Goal: Use online tool/utility: Utilize a website feature to perform a specific function

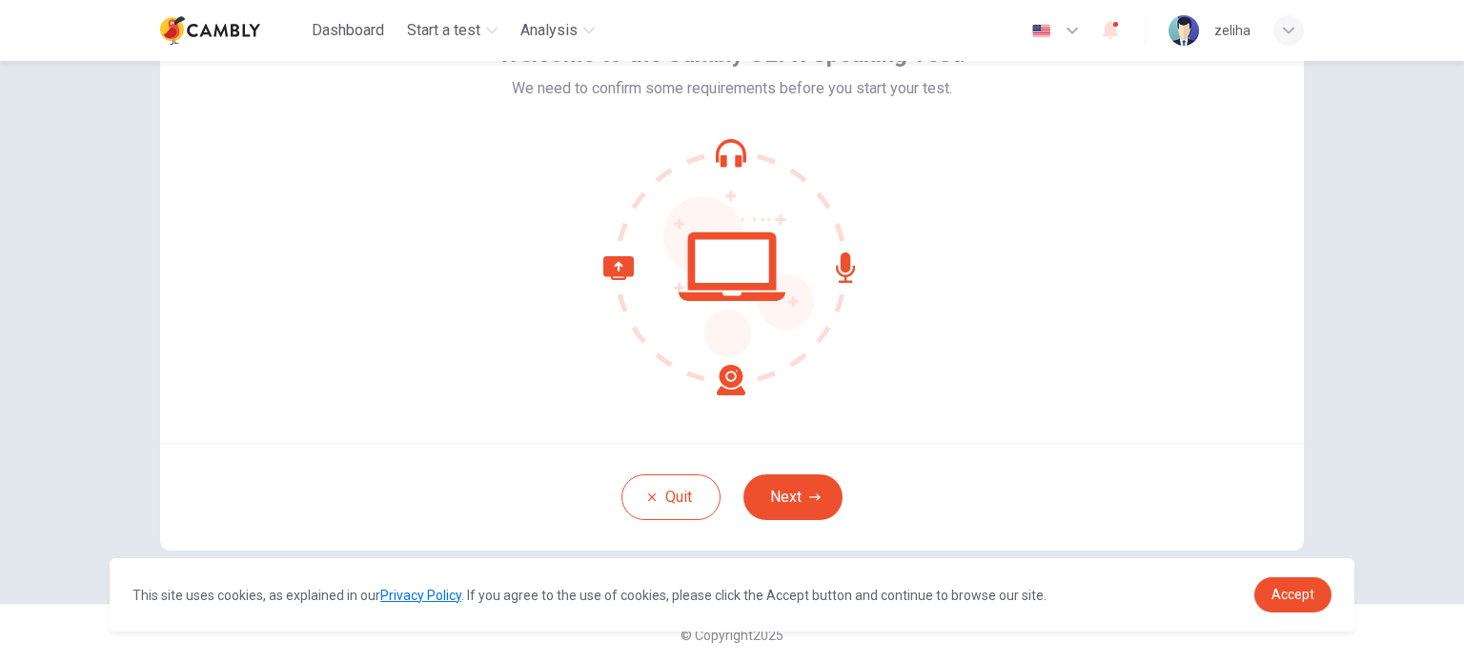
scroll to position [131, 0]
click at [809, 490] on icon "button" at bounding box center [814, 495] width 11 height 11
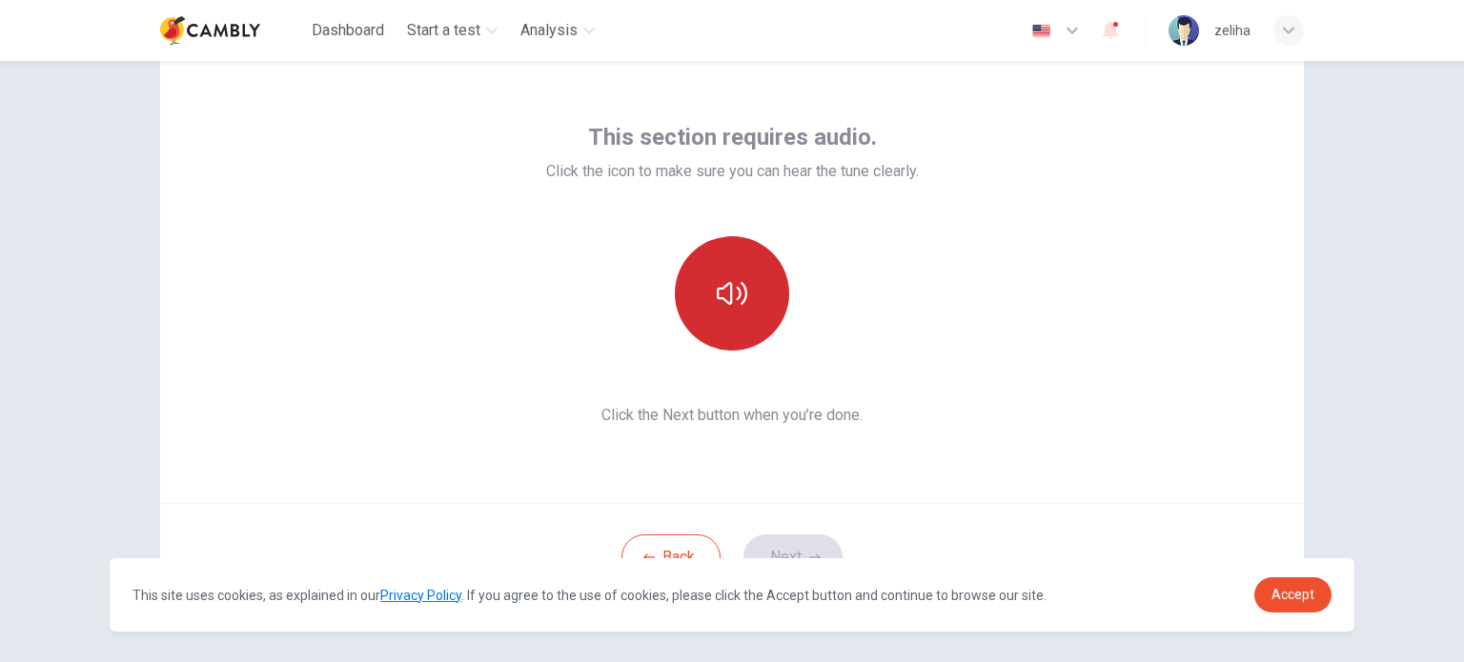
scroll to position [0, 0]
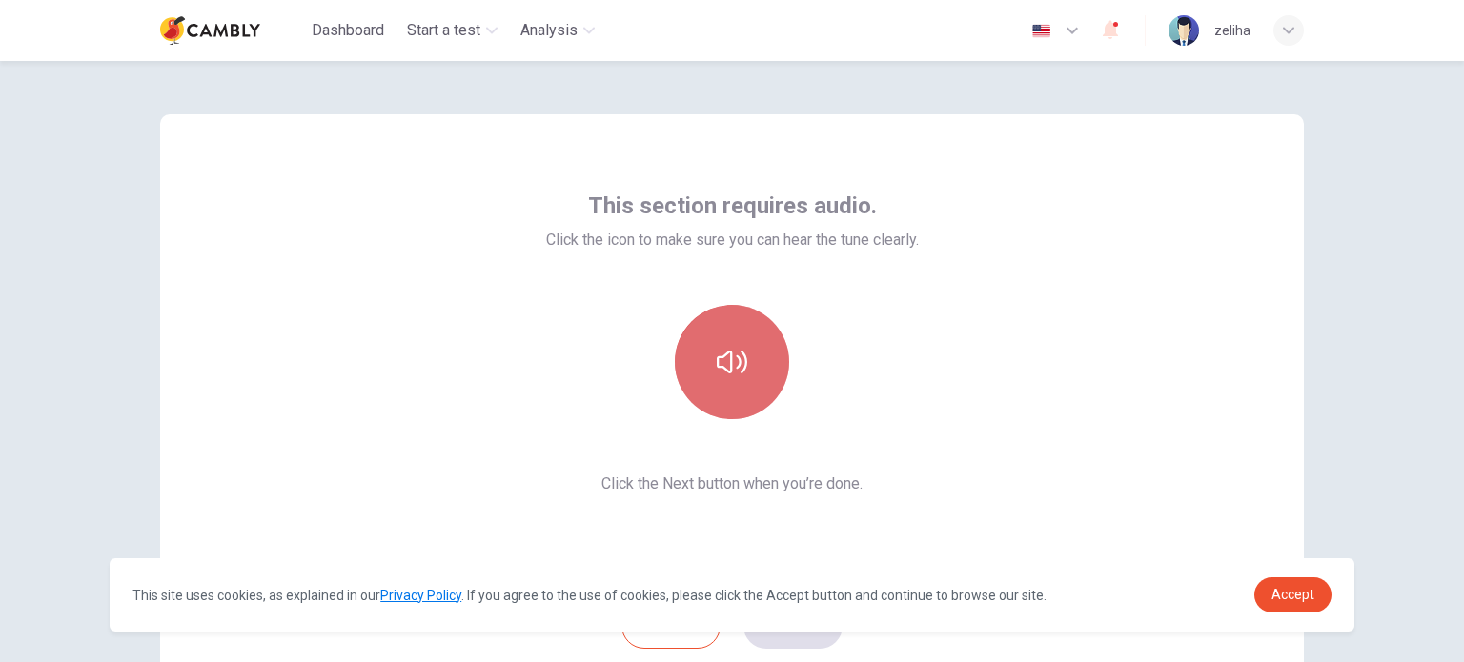
click at [743, 395] on button "button" at bounding box center [732, 362] width 114 height 114
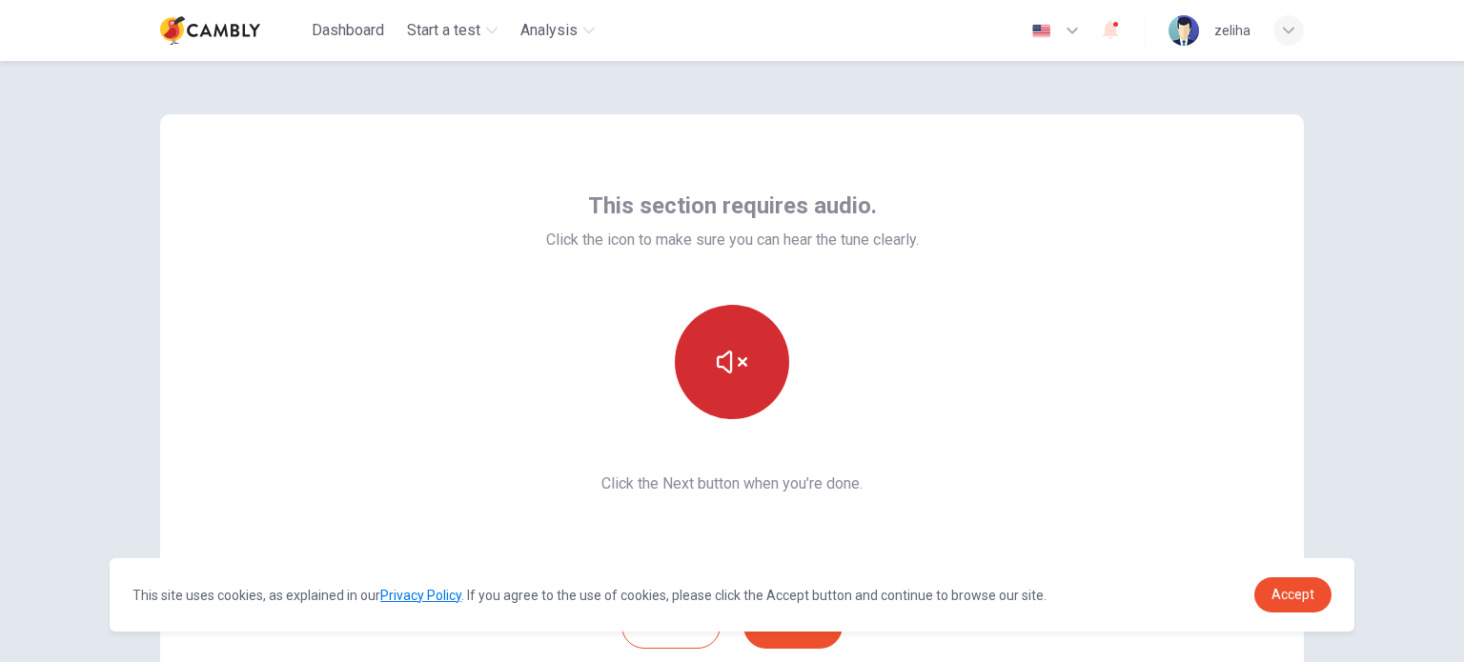
click at [749, 374] on button "button" at bounding box center [732, 362] width 114 height 114
click at [741, 369] on icon "button" at bounding box center [732, 362] width 30 height 30
click at [1300, 602] on span "Accept" at bounding box center [1292, 594] width 43 height 15
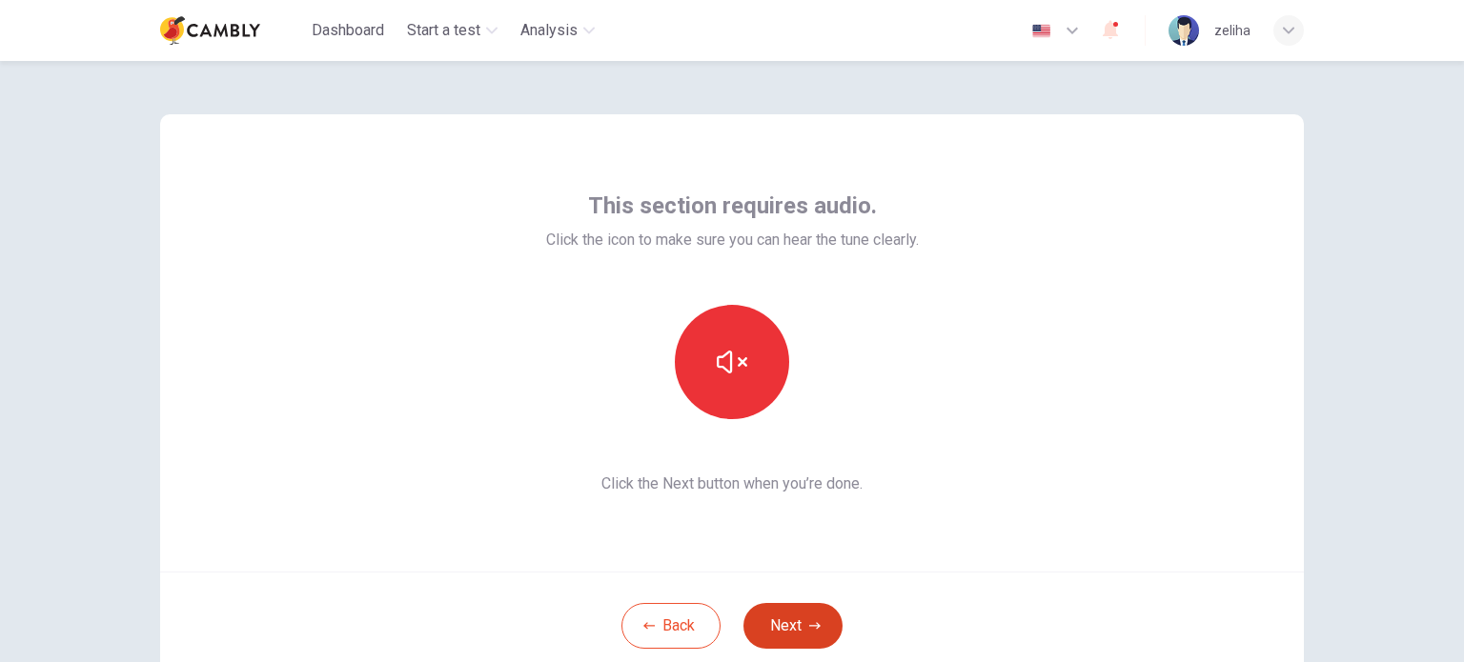
click at [820, 629] on button "Next" at bounding box center [792, 626] width 99 height 46
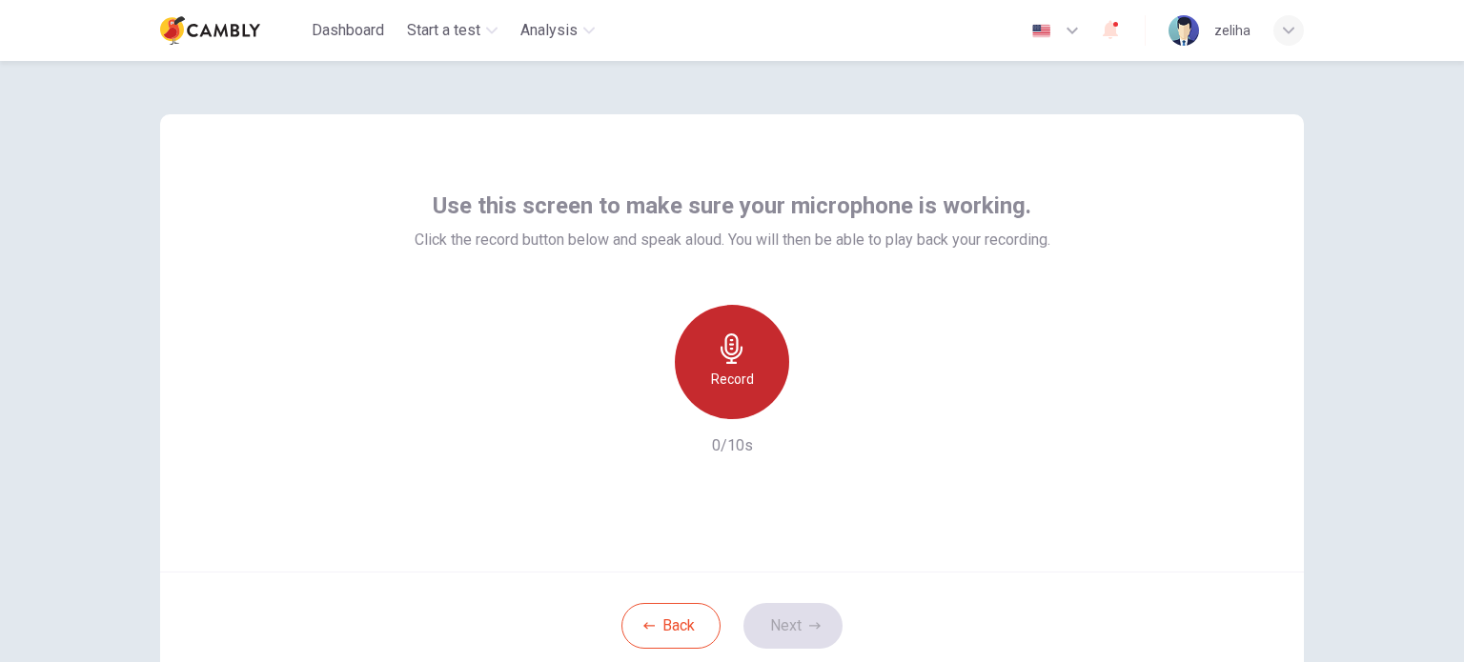
click at [730, 356] on icon "button" at bounding box center [732, 349] width 30 height 30
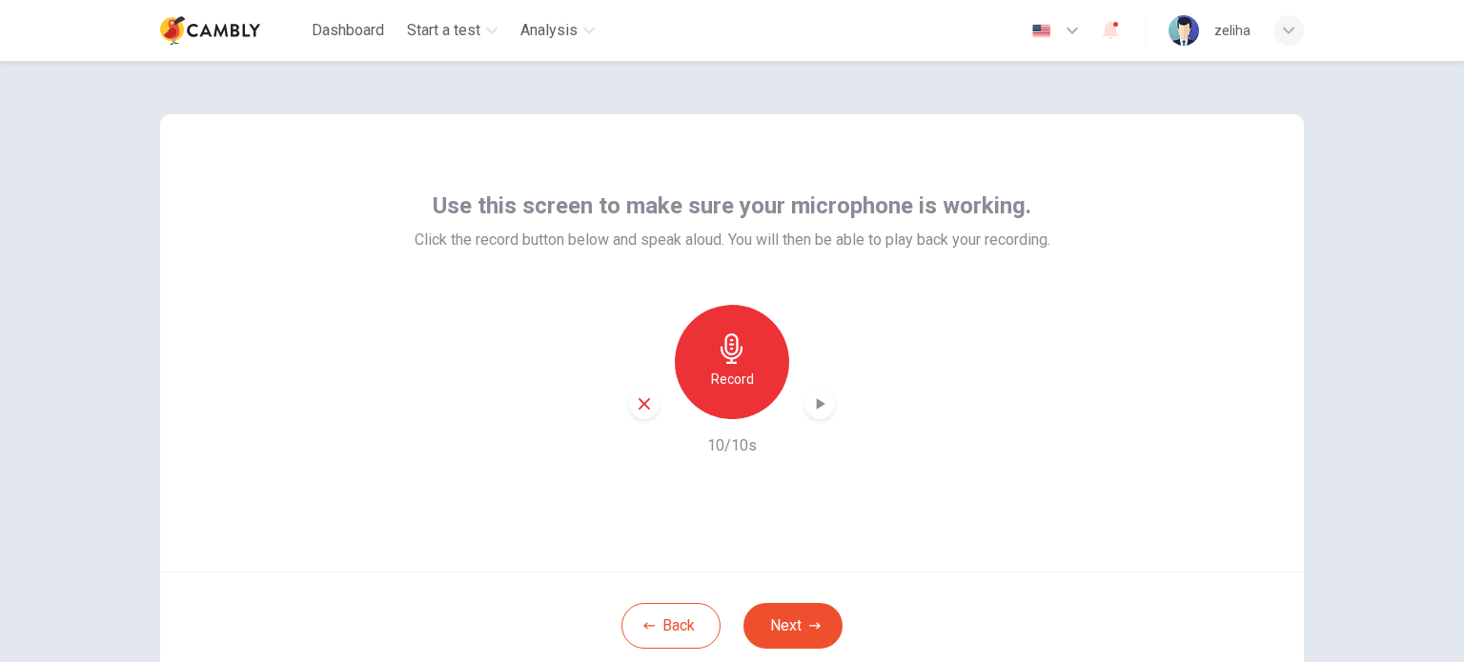
click at [810, 396] on icon "button" at bounding box center [819, 404] width 19 height 19
click at [801, 627] on button "Next" at bounding box center [792, 626] width 99 height 46
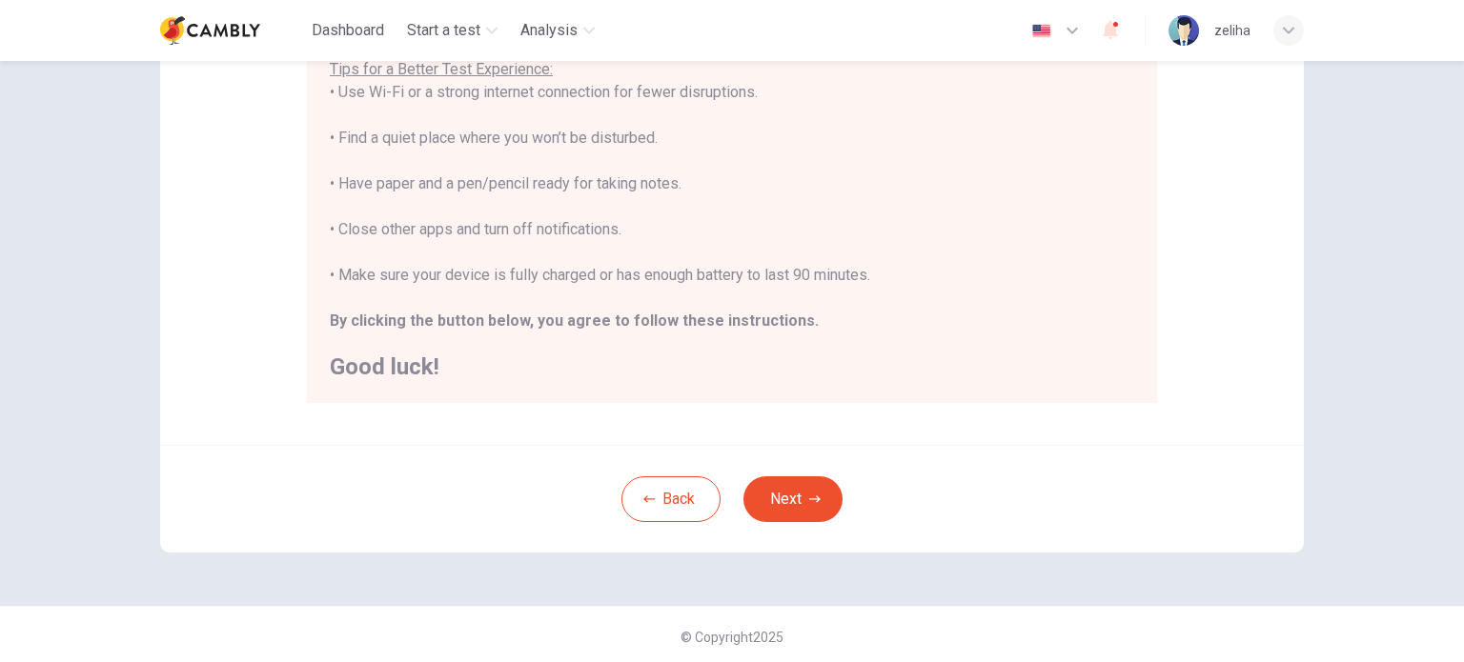
scroll to position [396, 0]
click at [818, 503] on button "Next" at bounding box center [792, 496] width 99 height 46
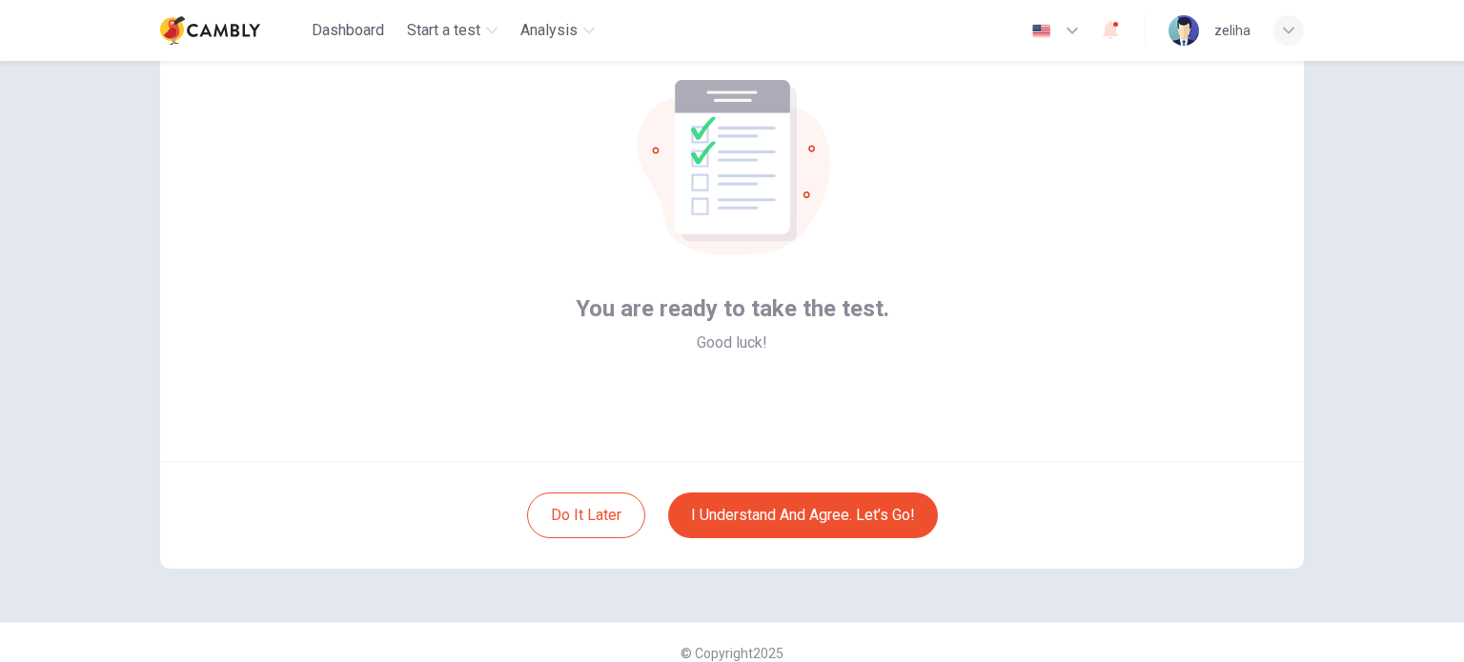
scroll to position [131, 0]
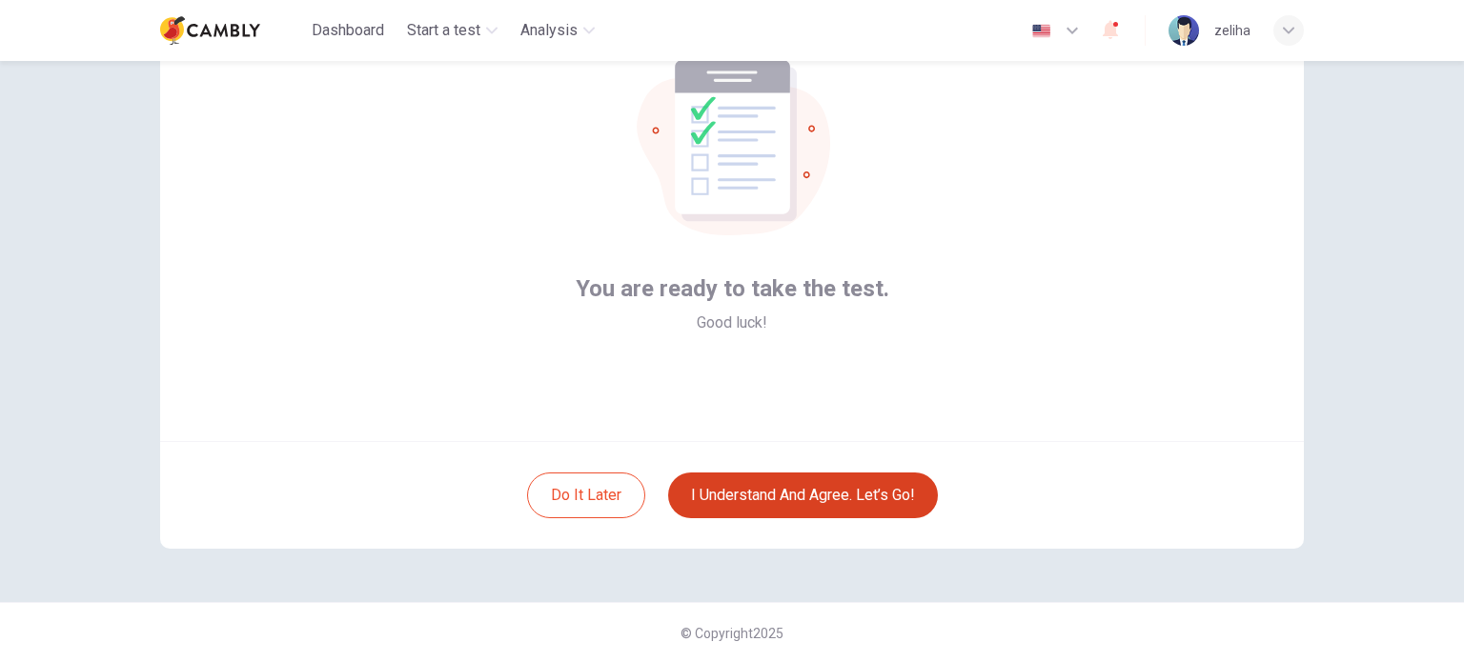
click at [824, 503] on button "I understand and agree. Let’s go!" at bounding box center [803, 496] width 270 height 46
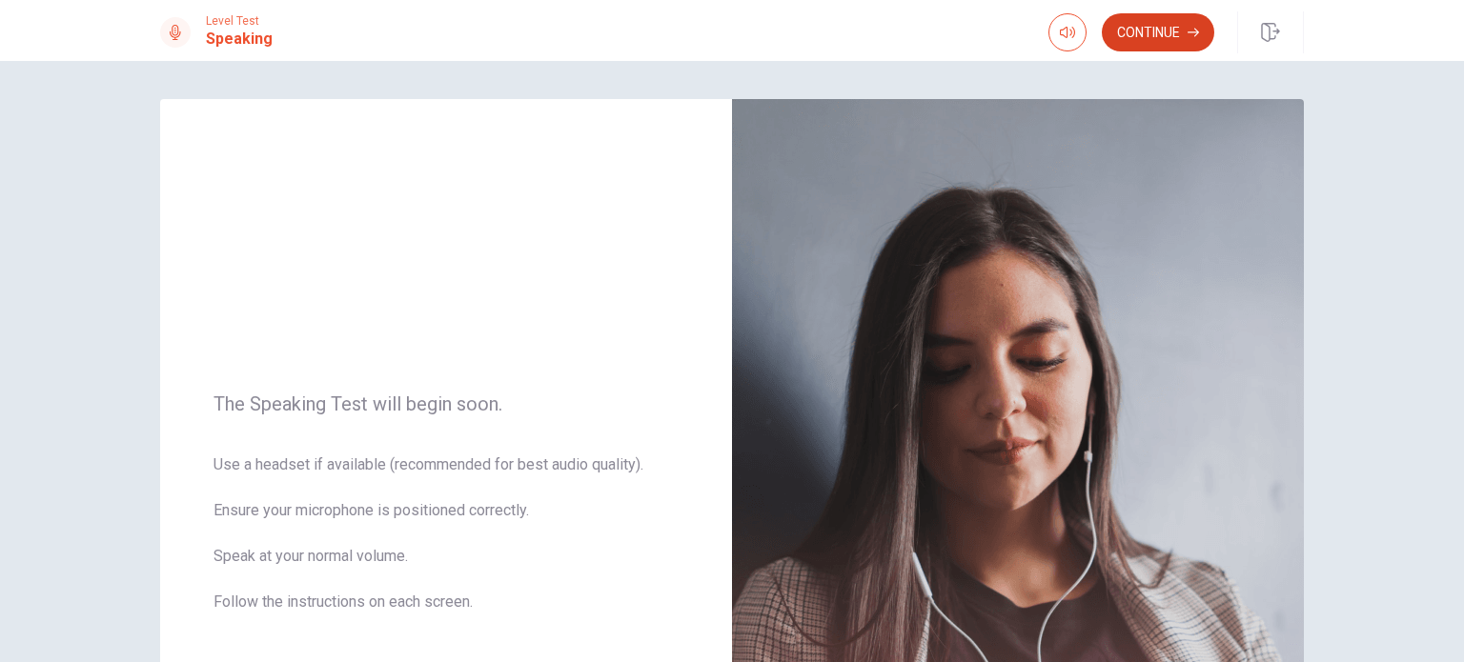
click at [1156, 29] on button "Continue" at bounding box center [1158, 32] width 112 height 38
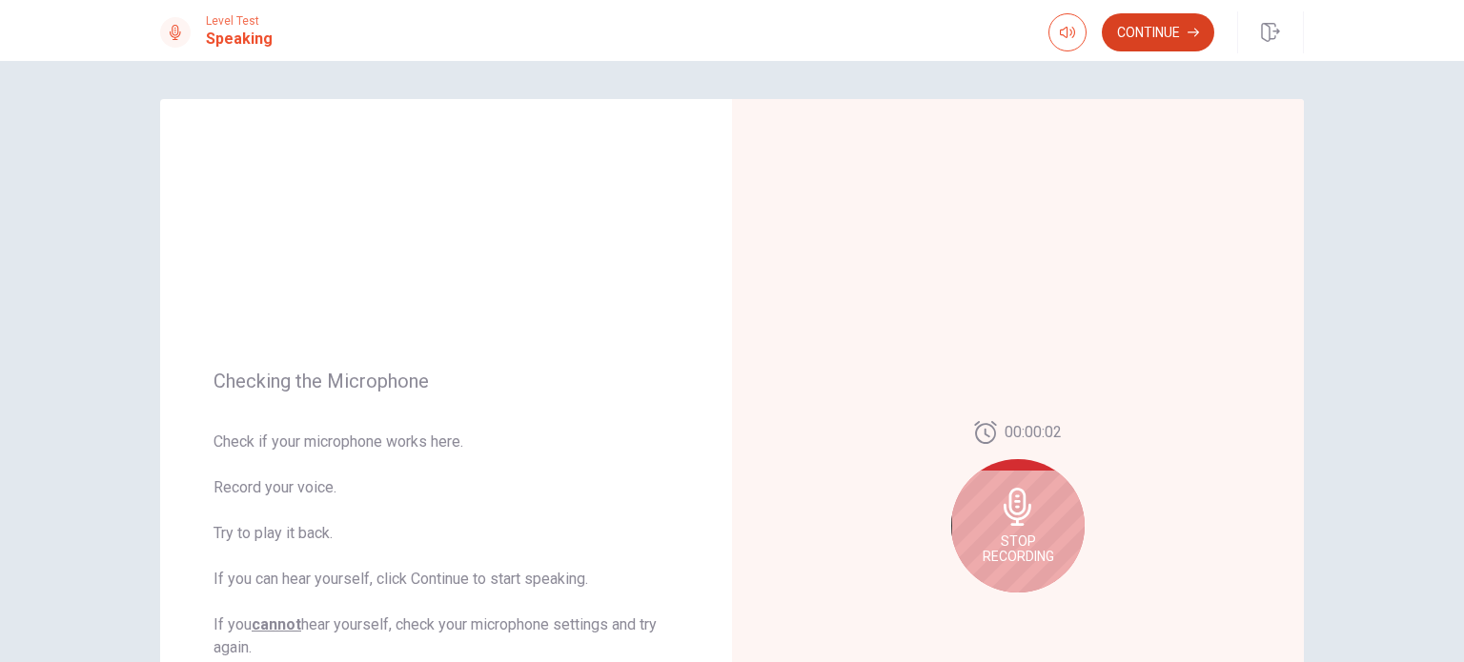
click at [1163, 33] on button "Continue" at bounding box center [1158, 32] width 112 height 38
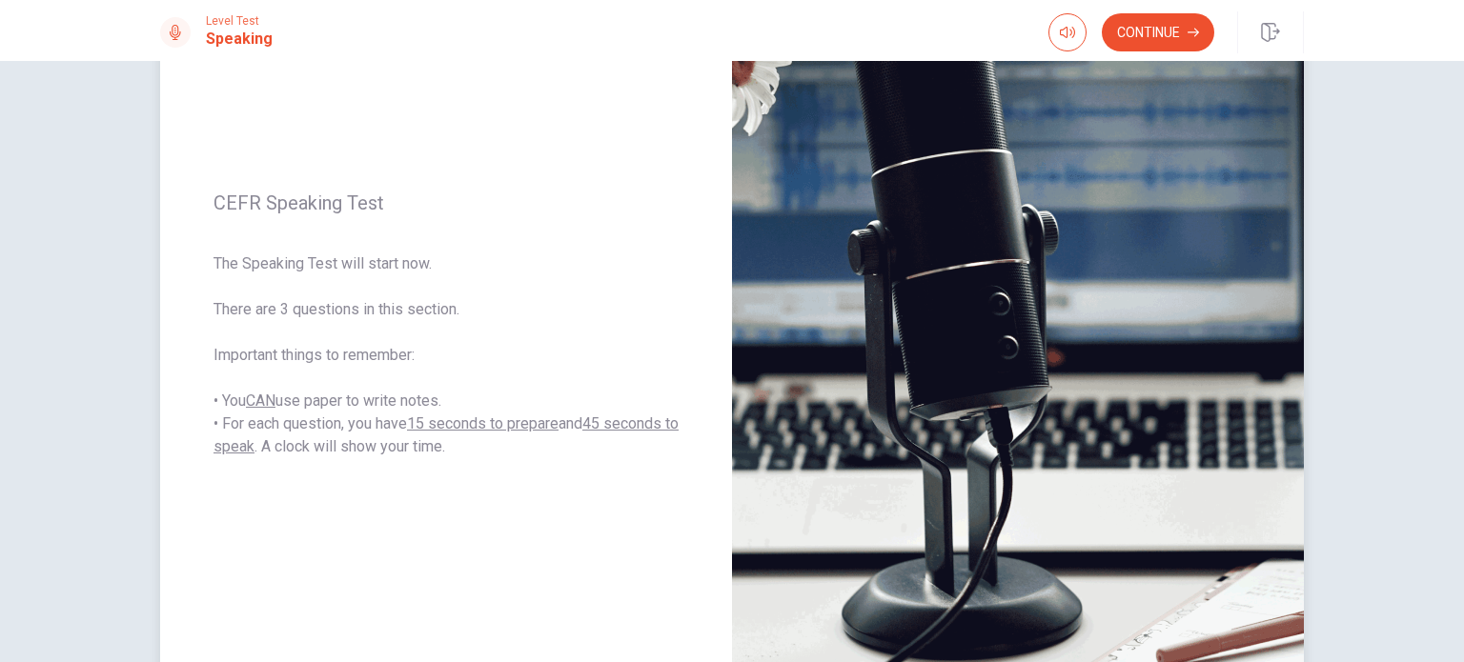
scroll to position [191, 0]
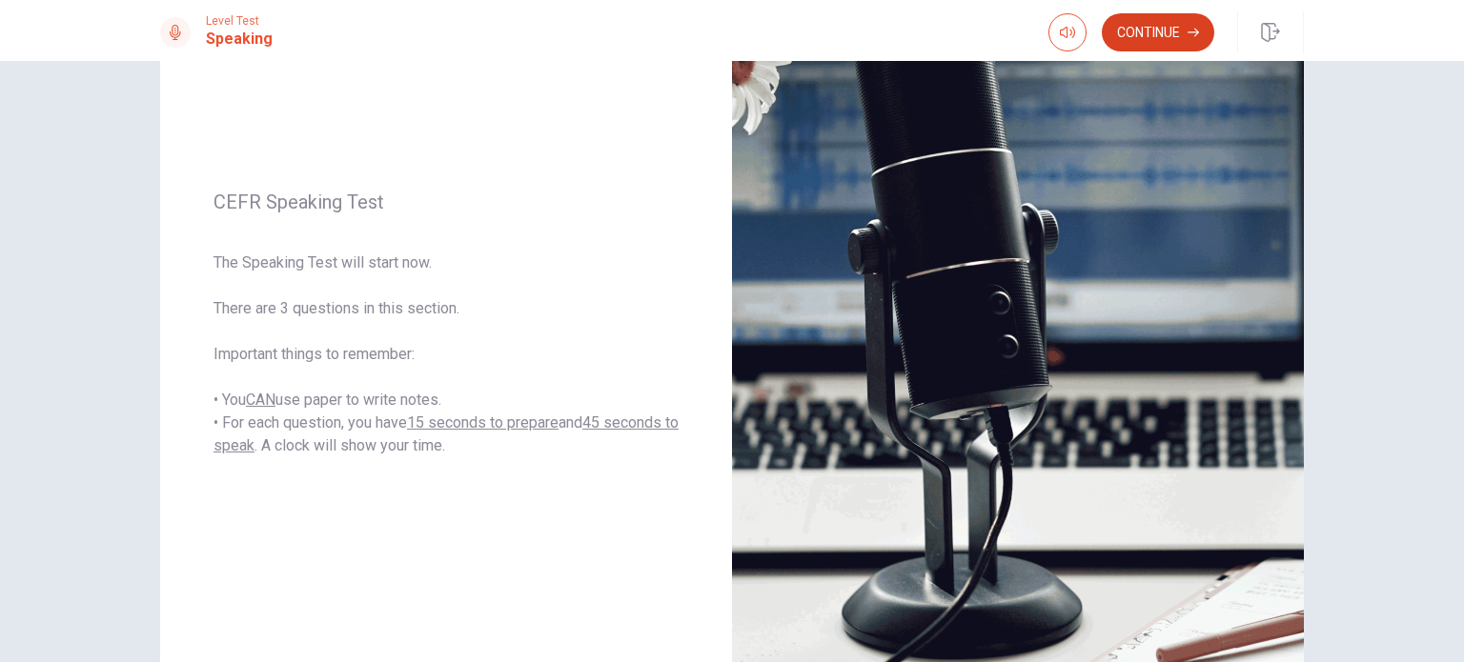
click at [1170, 32] on button "Continue" at bounding box center [1158, 32] width 112 height 38
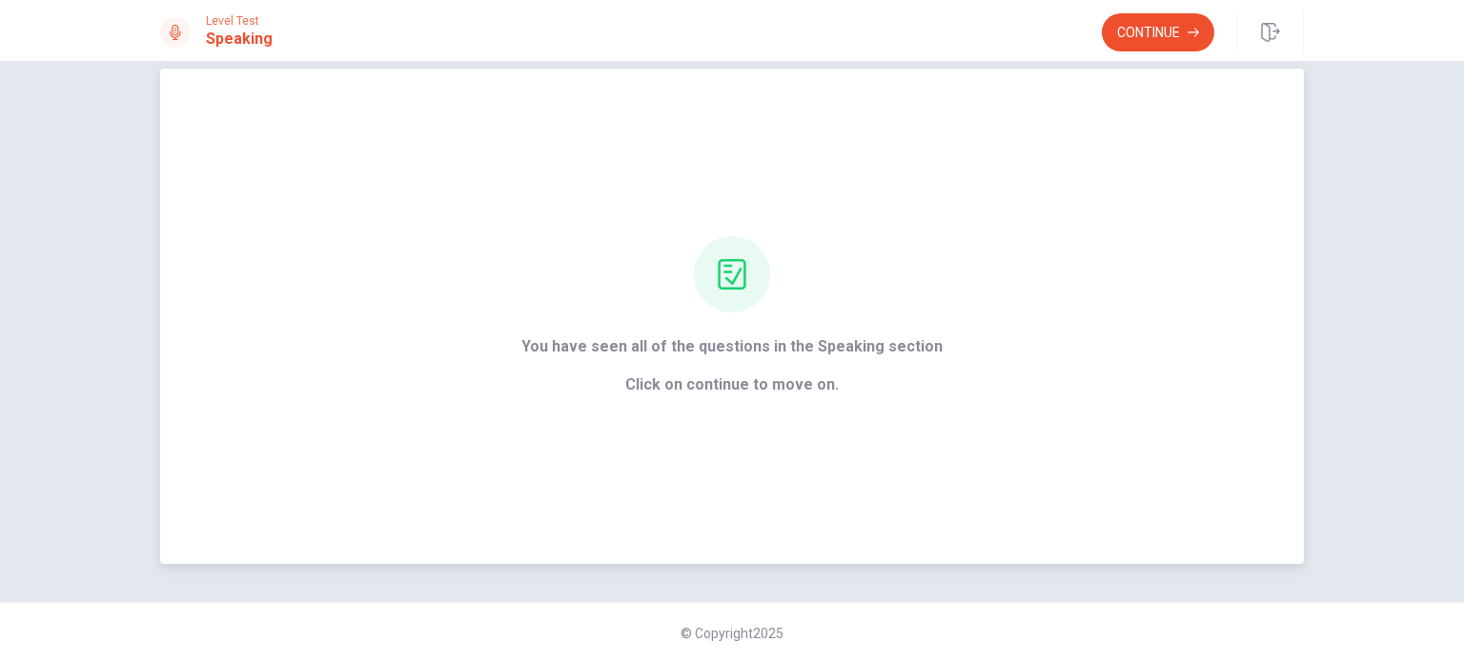
scroll to position [0, 0]
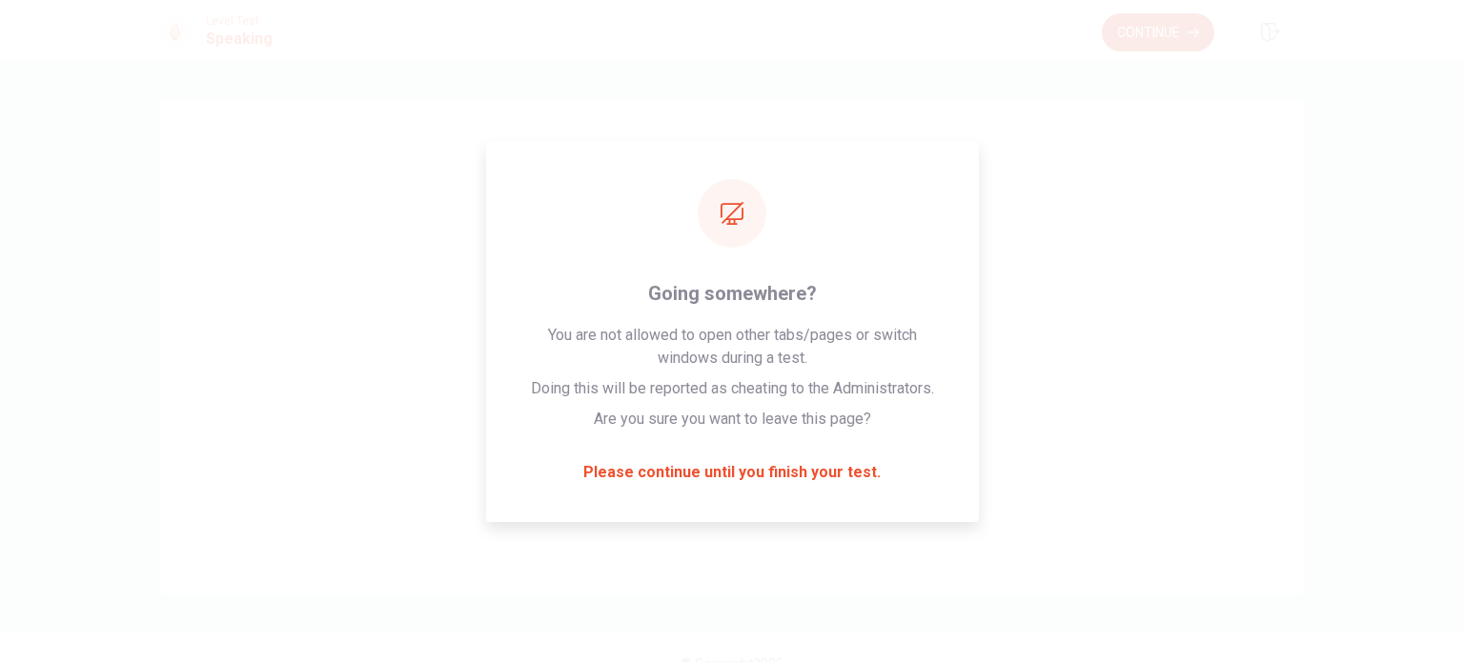
click at [1145, 22] on button "Continue" at bounding box center [1158, 32] width 112 height 38
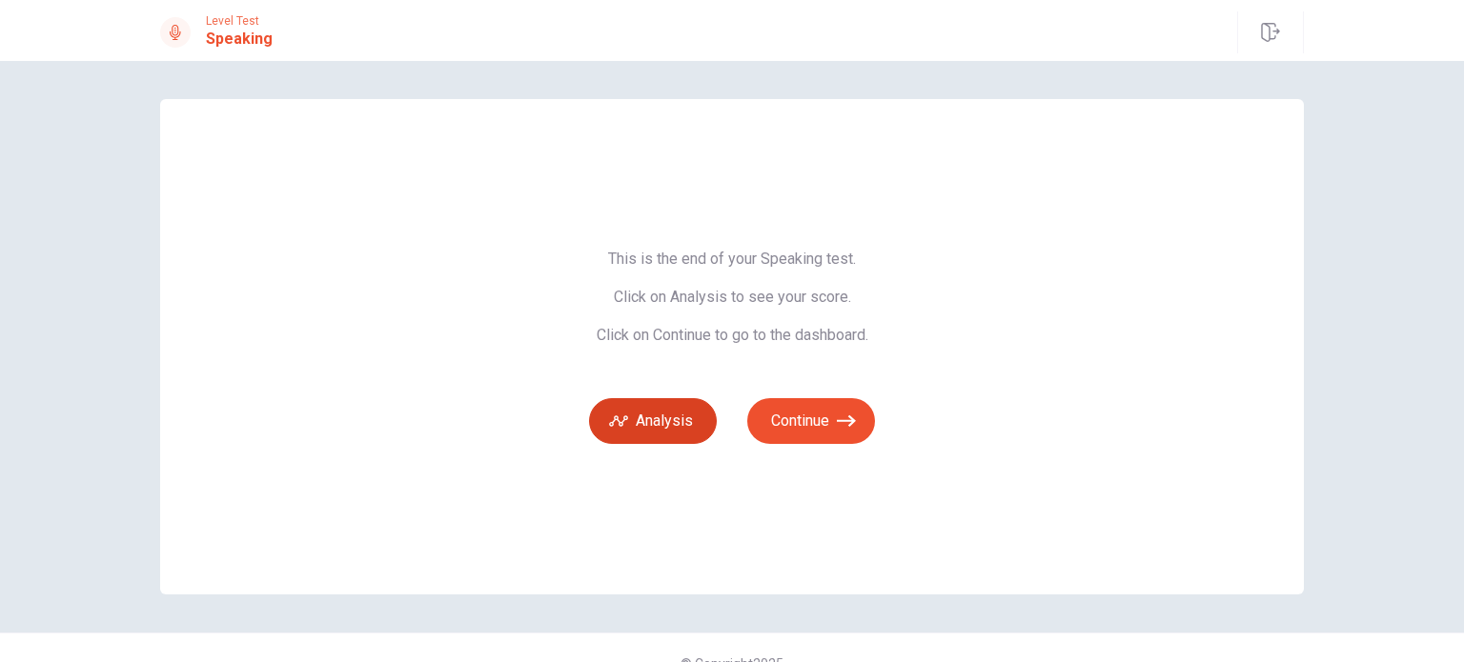
click at [685, 427] on button "Analysis" at bounding box center [653, 421] width 128 height 46
